Goal: Navigation & Orientation: Find specific page/section

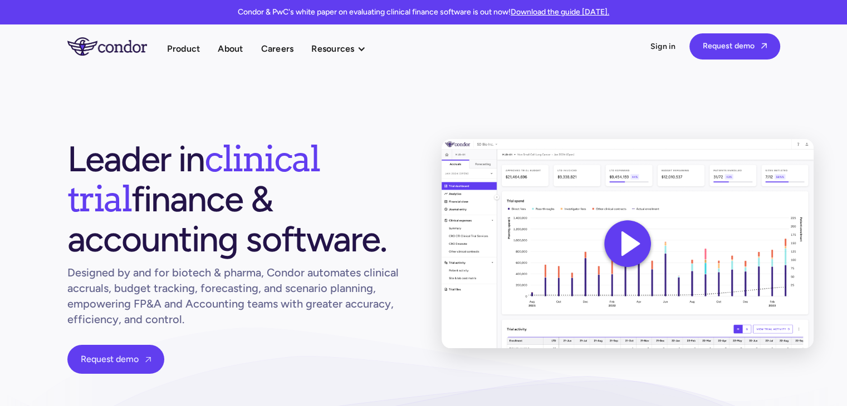
click at [194, 43] on link "Product" at bounding box center [183, 48] width 33 height 15
click at [189, 52] on link "Product" at bounding box center [183, 48] width 33 height 15
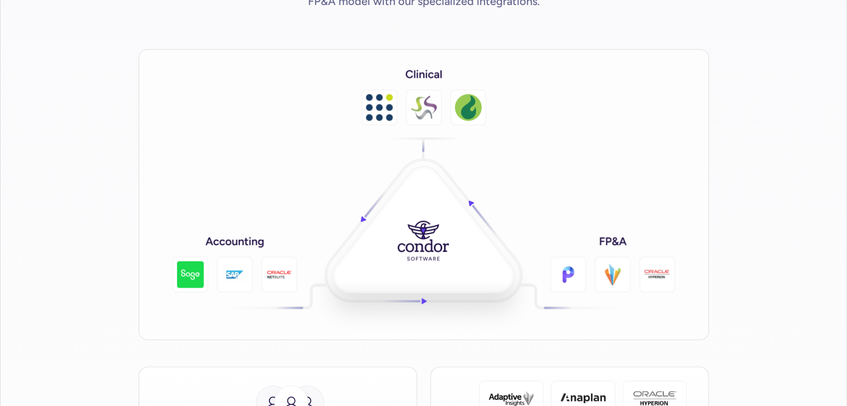
scroll to position [1726, 0]
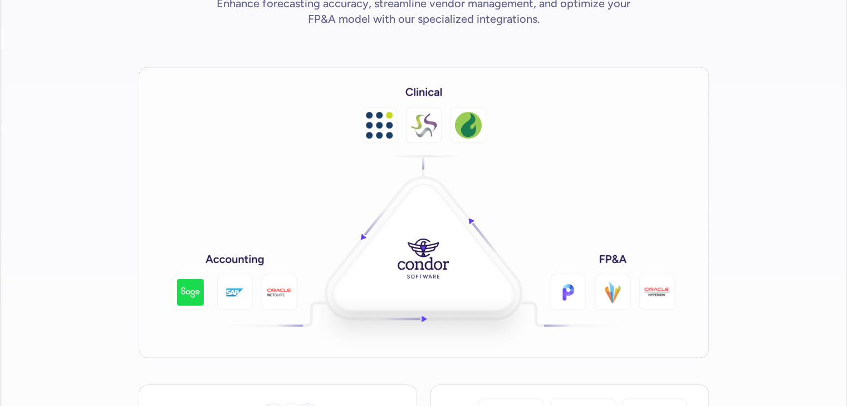
click at [416, 112] on img at bounding box center [424, 212] width 570 height 291
click at [440, 110] on img at bounding box center [424, 212] width 570 height 291
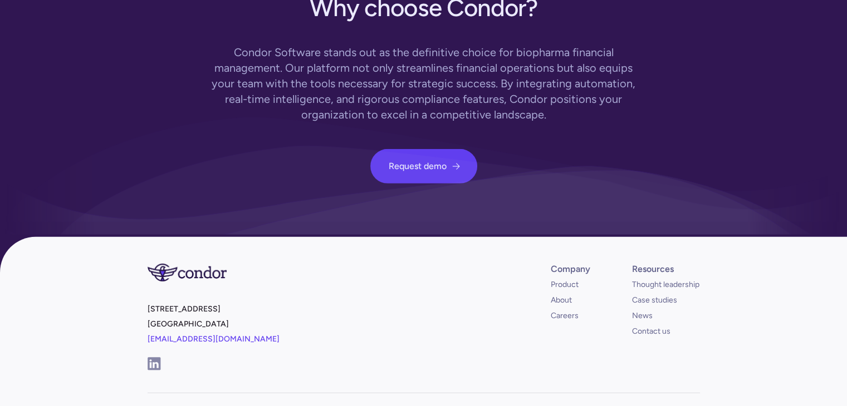
scroll to position [3338, 0]
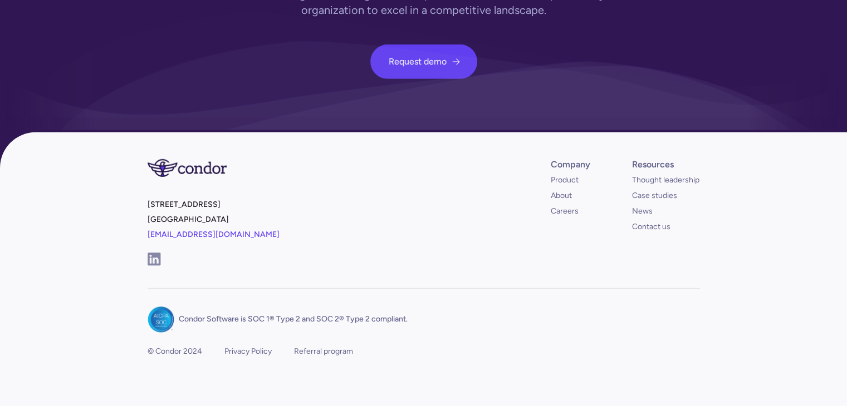
click at [572, 175] on div "Company Product About Careers" at bounding box center [585, 188] width 68 height 58
click at [566, 190] on link "About" at bounding box center [561, 195] width 21 height 11
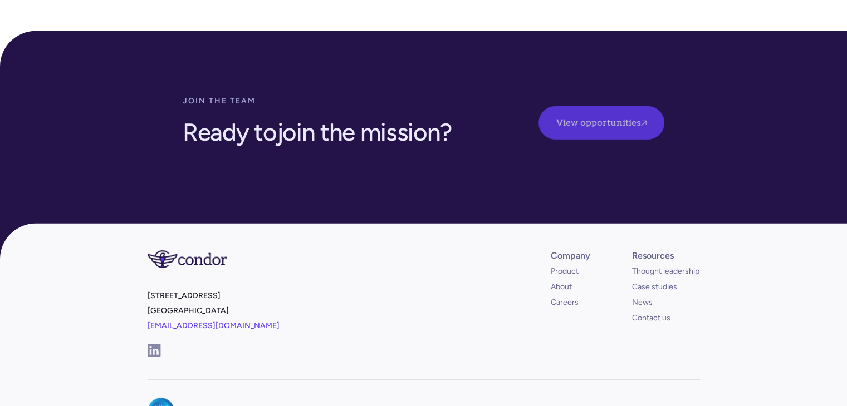
scroll to position [3261, 0]
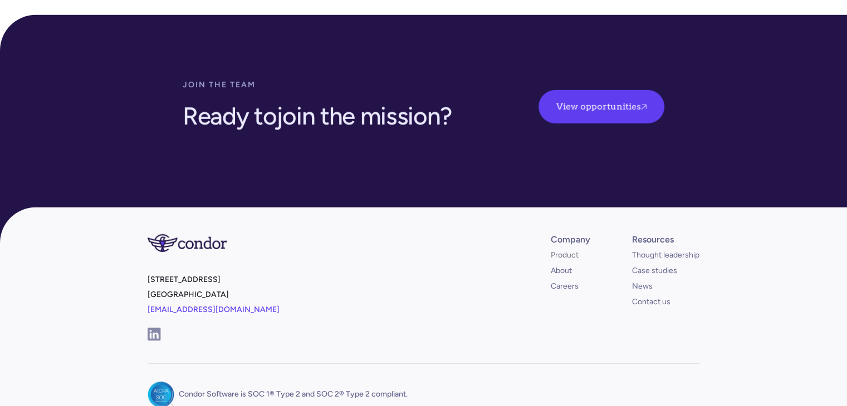
click at [552, 250] on link "Product" at bounding box center [565, 255] width 28 height 11
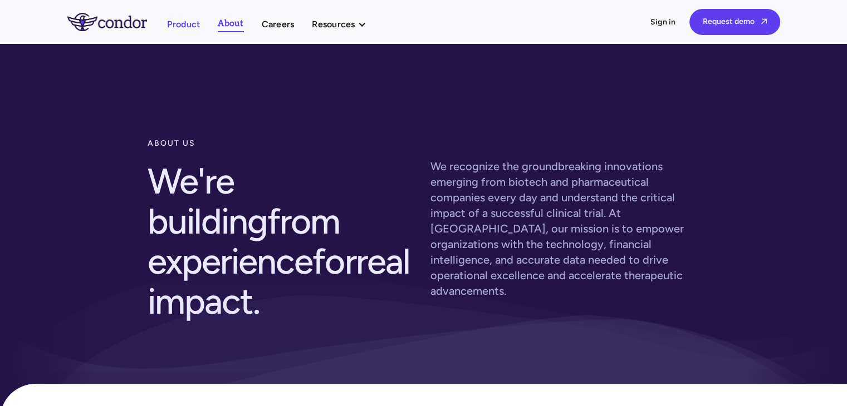
click at [186, 22] on link "Product" at bounding box center [183, 24] width 33 height 15
